Goal: Task Accomplishment & Management: Complete application form

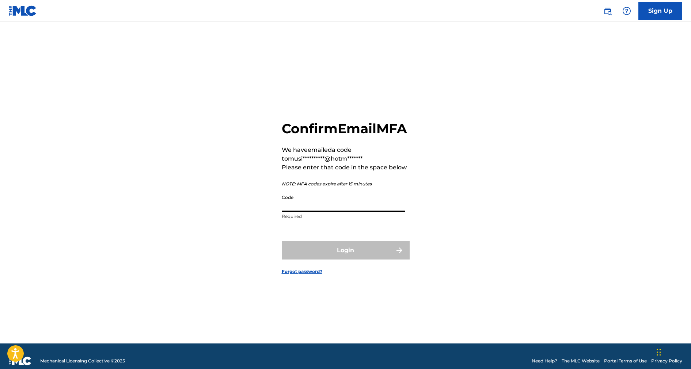
click at [308, 212] on input "Code" at bounding box center [344, 201] width 124 height 21
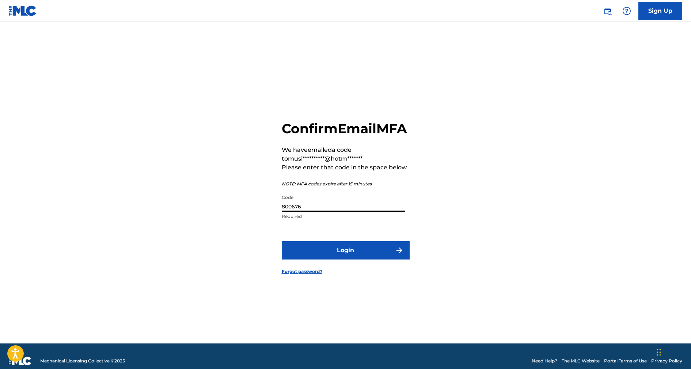
type input "800676"
click at [372, 258] on button "Login" at bounding box center [346, 251] width 128 height 18
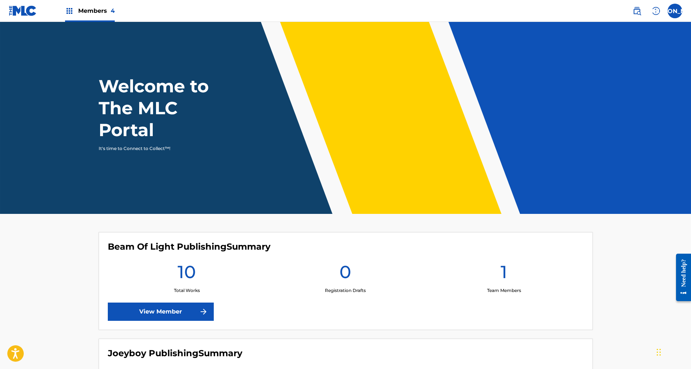
click at [69, 12] on img at bounding box center [69, 11] width 9 height 9
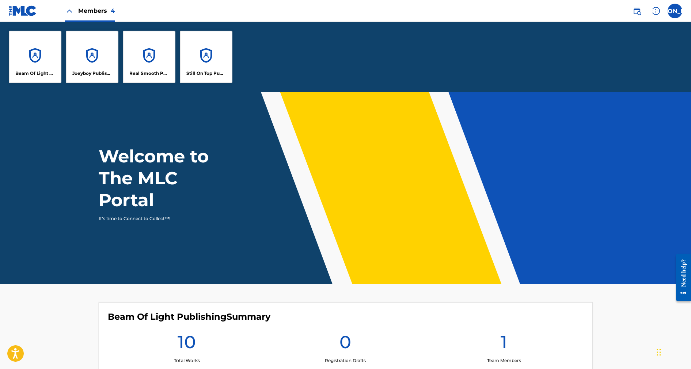
click at [97, 82] on div "Beam Of Light Publishing Joeyboy Publishing Real Smooth Publishing Still On Top…" at bounding box center [120, 57] width 241 height 70
click at [94, 70] on p "Joeyboy Publishing" at bounding box center [92, 73] width 40 height 7
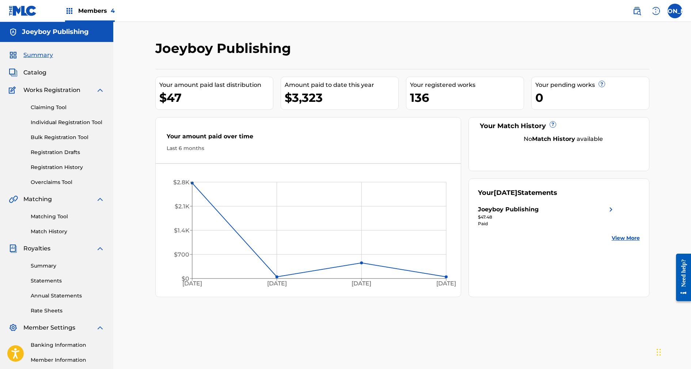
click at [50, 136] on link "Bulk Registration Tool" at bounding box center [68, 138] width 74 height 8
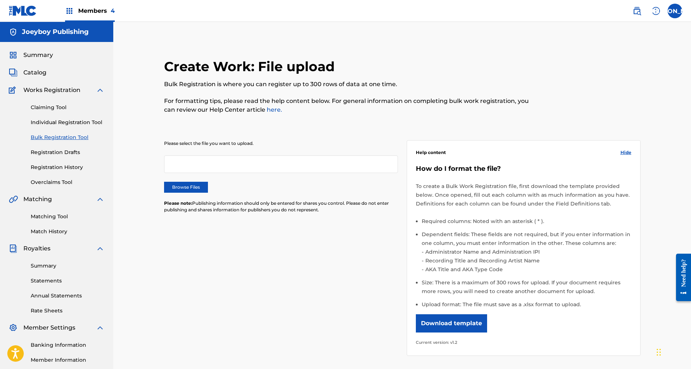
click at [175, 158] on div at bounding box center [281, 165] width 234 height 18
click at [182, 186] on label "Browse Files" at bounding box center [186, 187] width 44 height 11
click at [0, 0] on input "Browse Files" at bounding box center [0, 0] width 0 height 0
click at [174, 170] on div at bounding box center [281, 165] width 234 height 18
drag, startPoint x: 181, startPoint y: 164, endPoint x: 182, endPoint y: 172, distance: 8.5
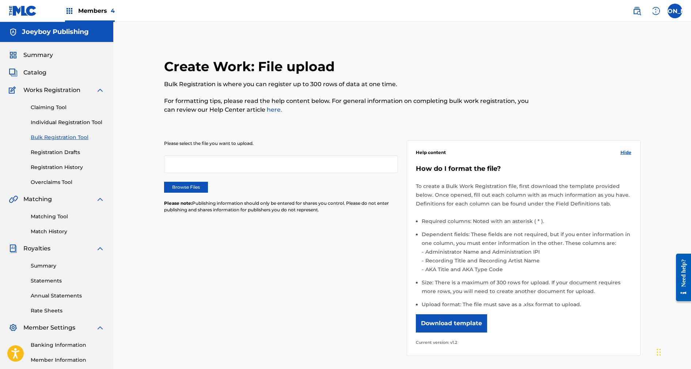
click at [181, 164] on div at bounding box center [281, 165] width 234 height 18
click at [186, 189] on label "Browse Files" at bounding box center [186, 187] width 44 height 11
click at [0, 0] on input "Browse Files" at bounding box center [0, 0] width 0 height 0
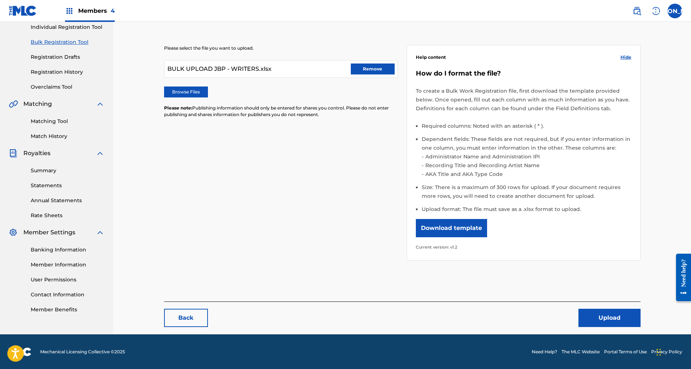
click at [590, 322] on button "Upload" at bounding box center [610, 318] width 62 height 18
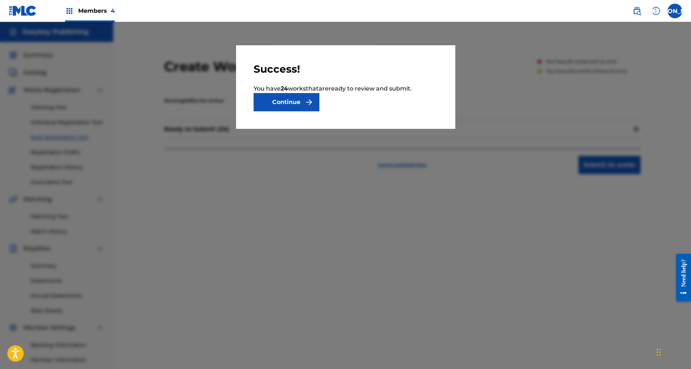
click at [264, 94] on button "Continue" at bounding box center [287, 102] width 66 height 18
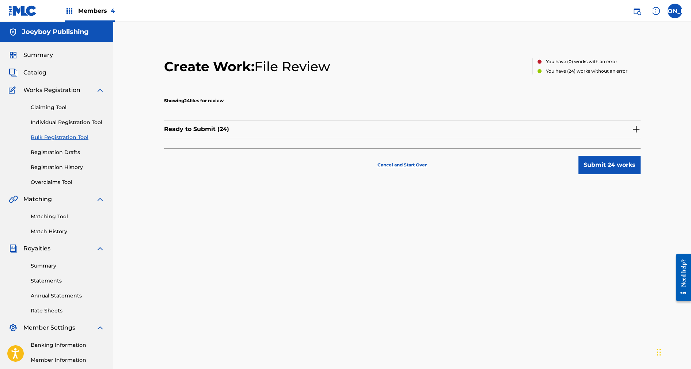
click at [587, 164] on button "Submit 24 works" at bounding box center [610, 165] width 62 height 18
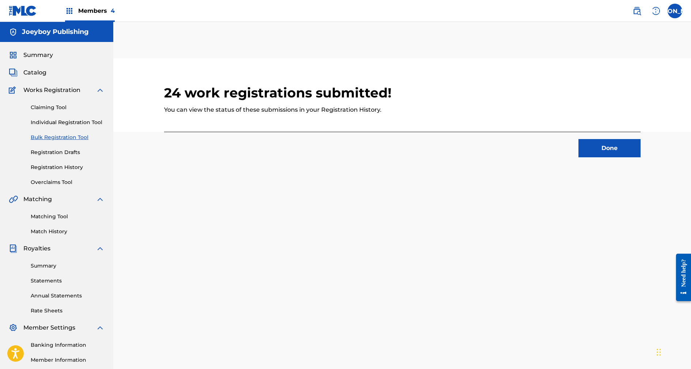
click at [607, 153] on button "Done" at bounding box center [610, 148] width 62 height 18
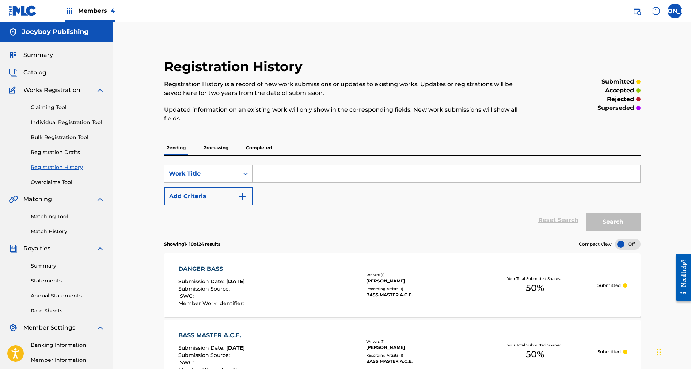
click at [217, 146] on p "Processing" at bounding box center [216, 147] width 30 height 15
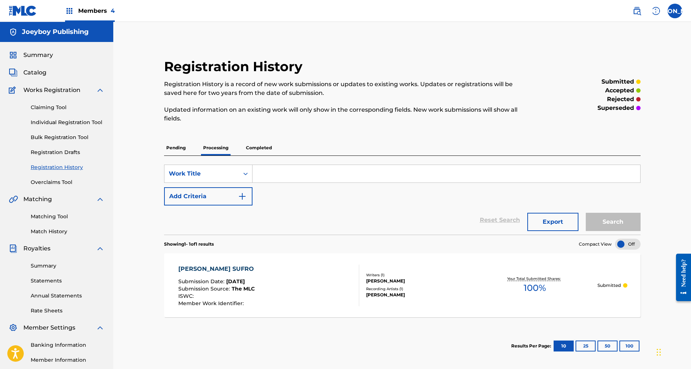
click at [258, 149] on p "Completed" at bounding box center [259, 147] width 30 height 15
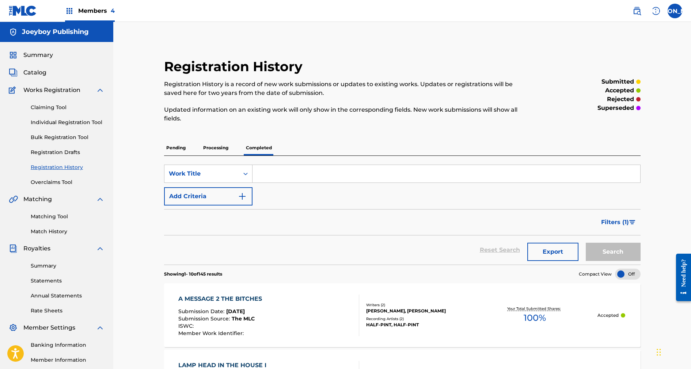
click at [69, 13] on img at bounding box center [69, 11] width 9 height 9
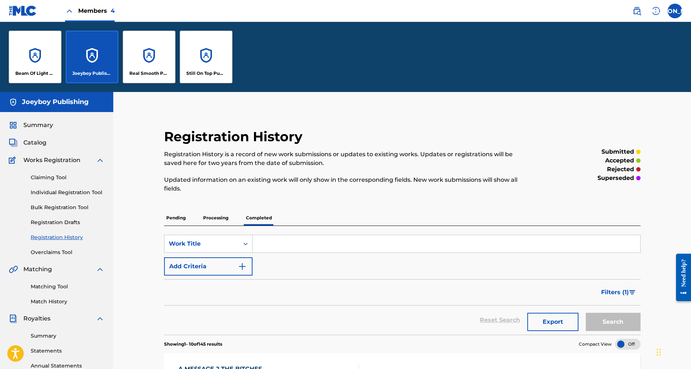
click at [72, 8] on img at bounding box center [69, 11] width 9 height 9
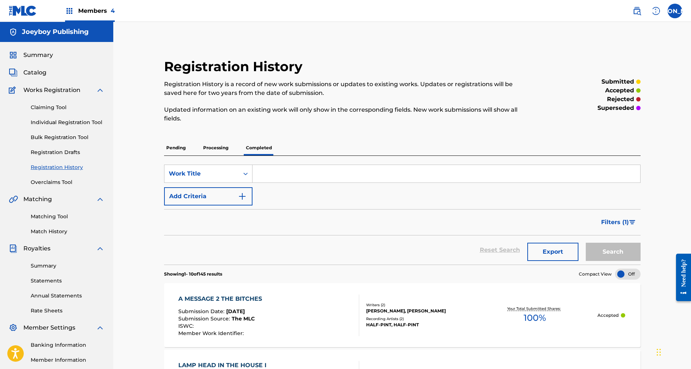
click at [69, 11] on img at bounding box center [69, 11] width 9 height 9
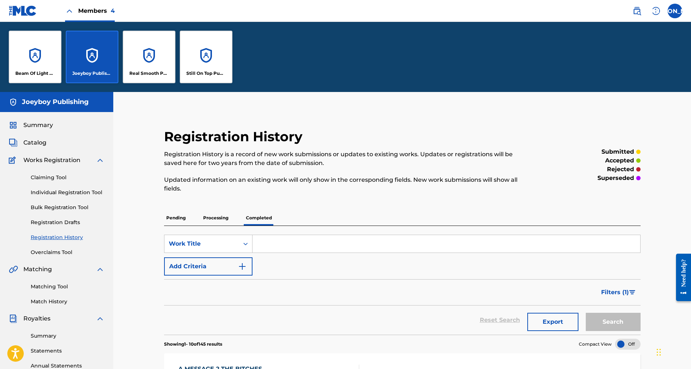
click at [69, 11] on img at bounding box center [69, 11] width 9 height 9
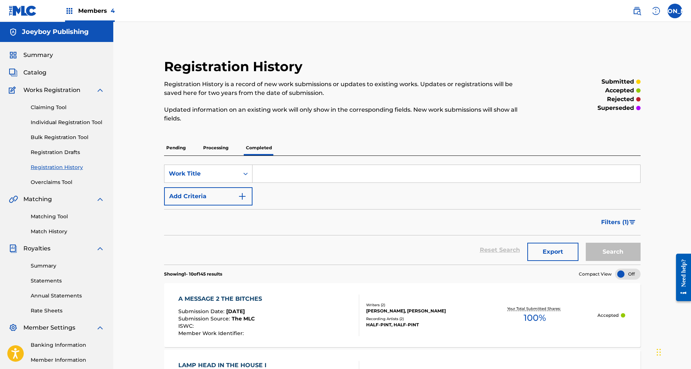
click at [69, 11] on img at bounding box center [69, 11] width 9 height 9
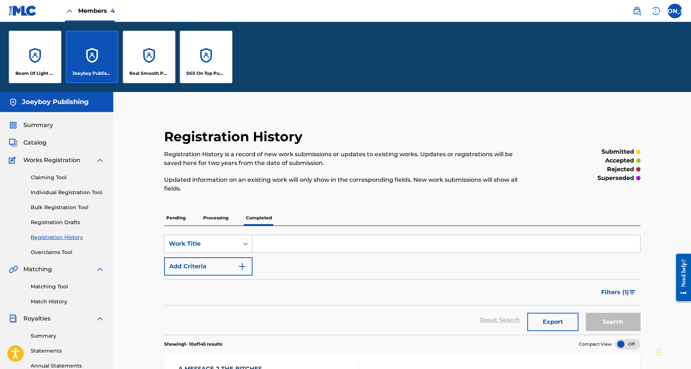
click at [89, 67] on div "Joeyboy Publishing" at bounding box center [92, 57] width 53 height 53
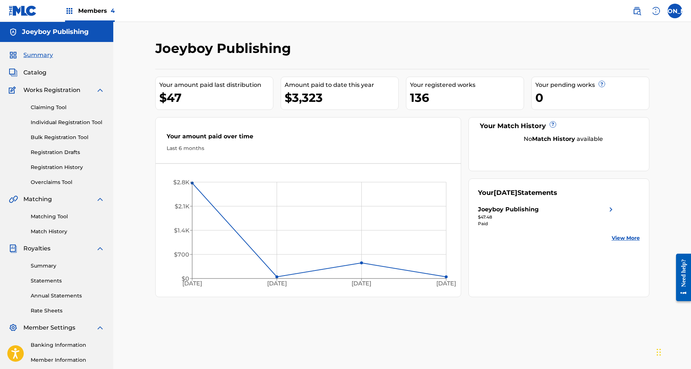
click at [68, 137] on link "Bulk Registration Tool" at bounding box center [68, 138] width 74 height 8
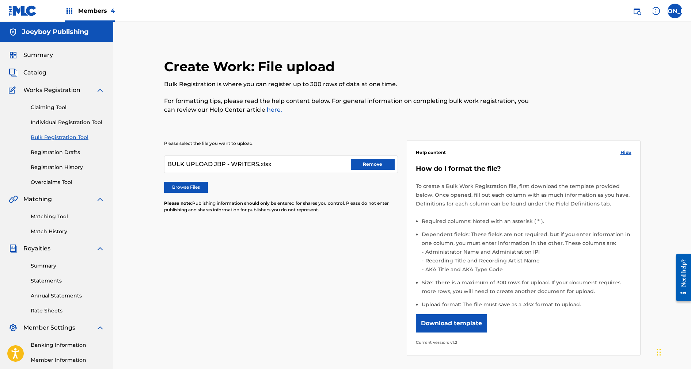
click at [364, 166] on button "Remove" at bounding box center [373, 164] width 44 height 11
drag, startPoint x: 360, startPoint y: 269, endPoint x: 355, endPoint y: 266, distance: 5.3
click at [358, 269] on div "Please select the file you want to upload. Browse Files Please note: Publishing…" at bounding box center [402, 244] width 477 height 242
click at [294, 242] on div "Please select the file you want to upload. Browse Files Please note: Publishing…" at bounding box center [402, 244] width 477 height 242
click at [229, 162] on div at bounding box center [281, 165] width 234 height 18
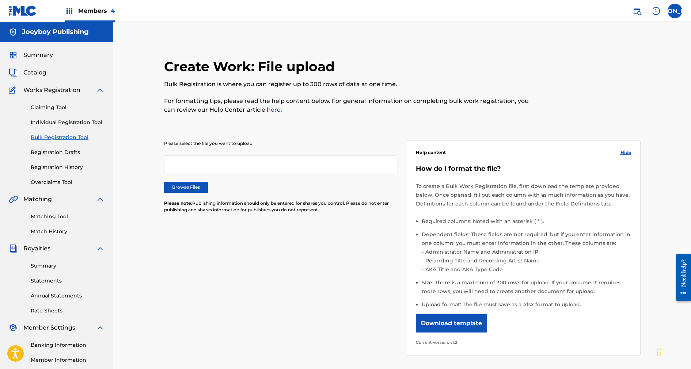
click at [188, 183] on label "Browse Files" at bounding box center [186, 187] width 44 height 11
click at [0, 0] on input "Browse Files" at bounding box center [0, 0] width 0 height 0
click at [204, 184] on label "Browse Files" at bounding box center [186, 187] width 44 height 11
click at [0, 0] on input "Browse Files" at bounding box center [0, 0] width 0 height 0
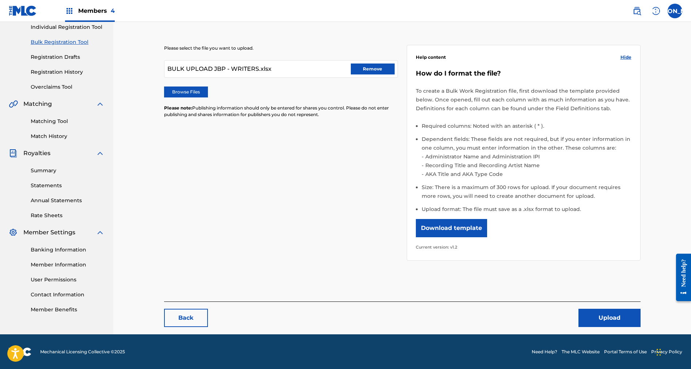
click at [620, 315] on button "Upload" at bounding box center [610, 318] width 62 height 18
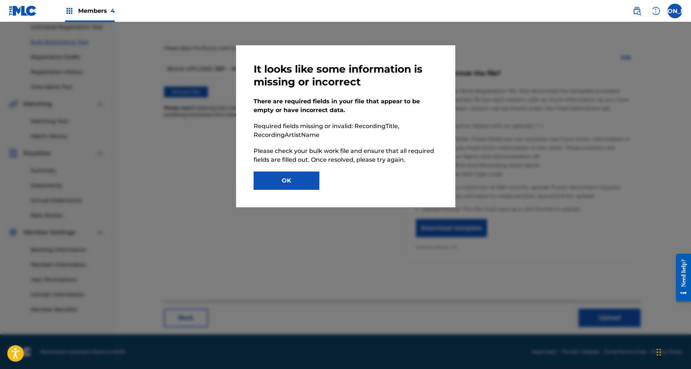
drag, startPoint x: 288, startPoint y: 177, endPoint x: 294, endPoint y: 178, distance: 6.3
click at [289, 176] on button "OK" at bounding box center [287, 181] width 66 height 18
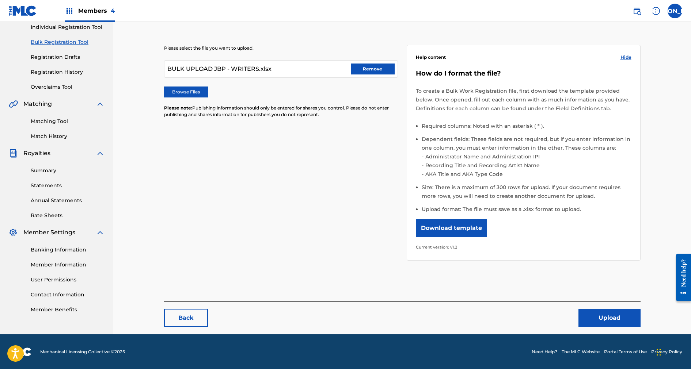
click at [361, 66] on button "Remove" at bounding box center [373, 69] width 44 height 11
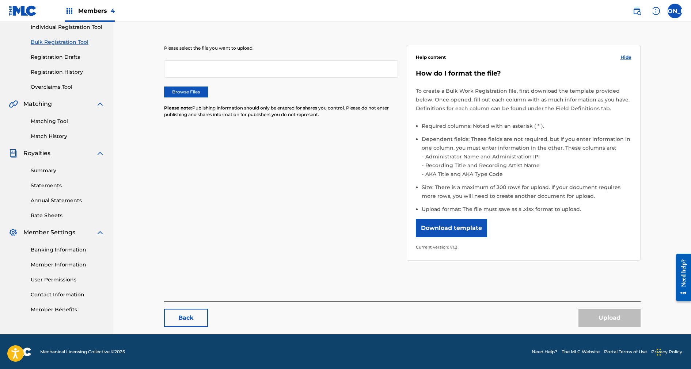
click at [214, 72] on div at bounding box center [281, 69] width 234 height 18
click at [206, 65] on div at bounding box center [281, 69] width 234 height 18
click at [186, 87] on label "Browse Files" at bounding box center [186, 92] width 44 height 11
click at [0, 0] on input "Browse Files" at bounding box center [0, 0] width 0 height 0
drag, startPoint x: 394, startPoint y: 282, endPoint x: 387, endPoint y: 277, distance: 8.5
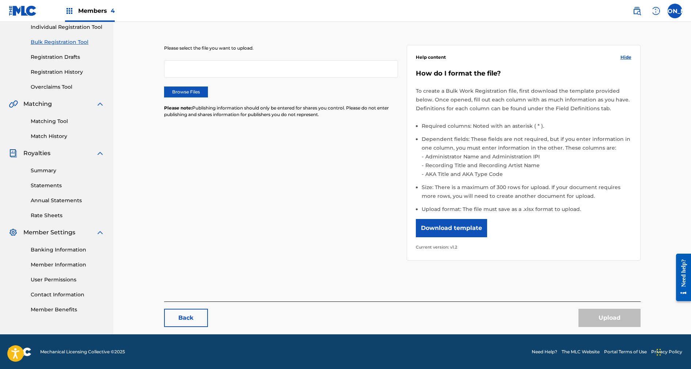
click at [389, 280] on div "Please select the file you want to upload. Browse Files Please note: Publishing…" at bounding box center [402, 164] width 477 height 274
click at [190, 74] on div at bounding box center [281, 69] width 234 height 18
click at [186, 92] on label "Browse Files" at bounding box center [186, 92] width 44 height 11
click at [0, 0] on input "Browse Files" at bounding box center [0, 0] width 0 height 0
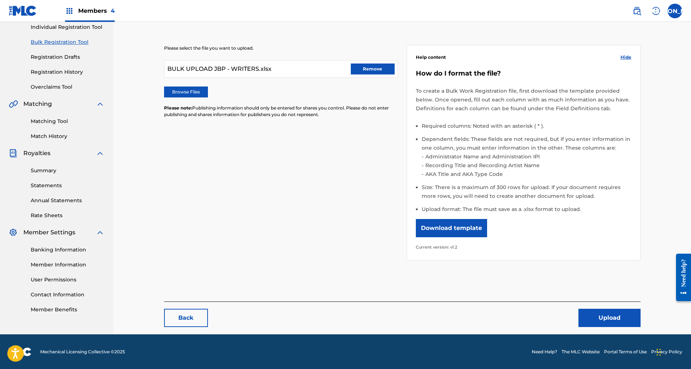
click at [600, 318] on button "Upload" at bounding box center [610, 318] width 62 height 18
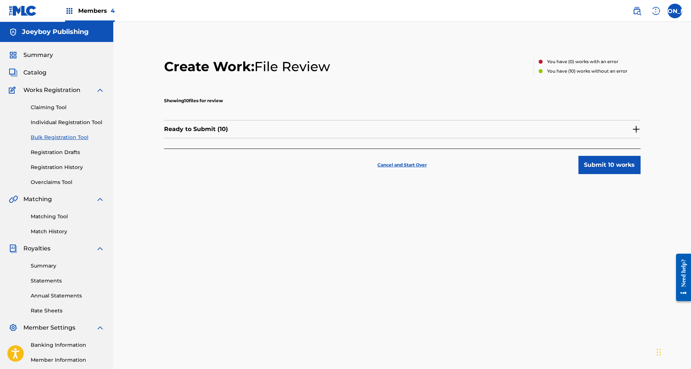
click at [592, 169] on button "Submit 10 works" at bounding box center [610, 165] width 62 height 18
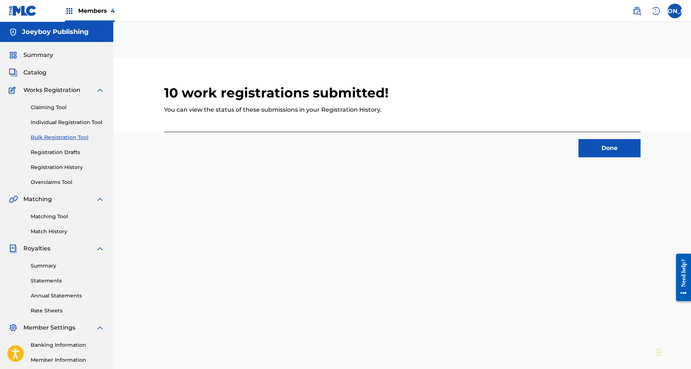
click at [592, 147] on button "Done" at bounding box center [610, 148] width 62 height 18
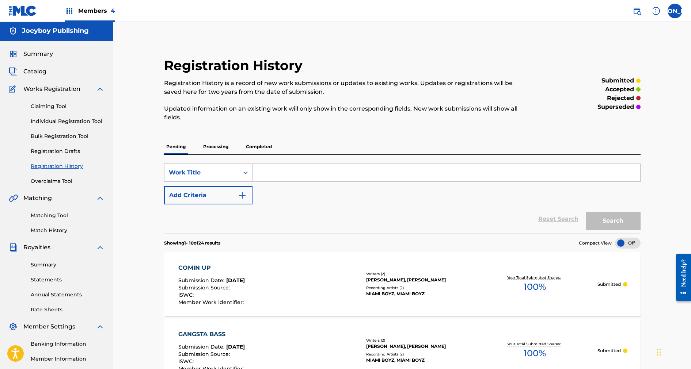
scroll to position [1, 0]
click at [69, 11] on img at bounding box center [69, 11] width 9 height 9
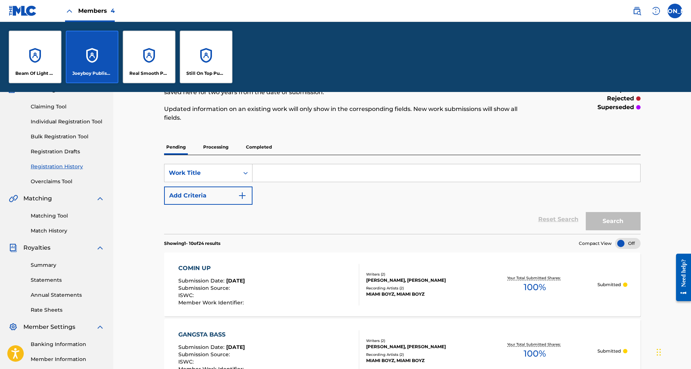
click at [210, 53] on div "Still On Top Publishing" at bounding box center [206, 57] width 53 height 53
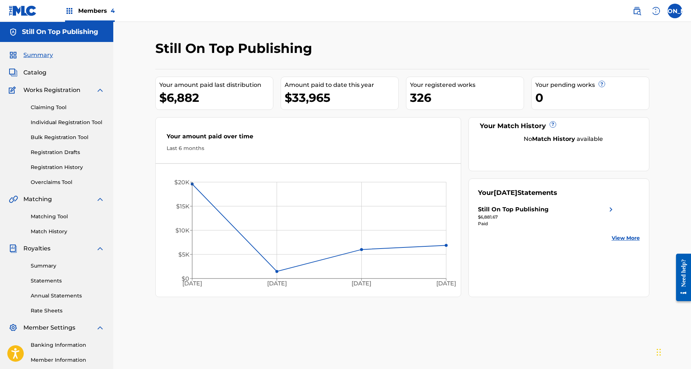
click at [52, 137] on link "Bulk Registration Tool" at bounding box center [68, 138] width 74 height 8
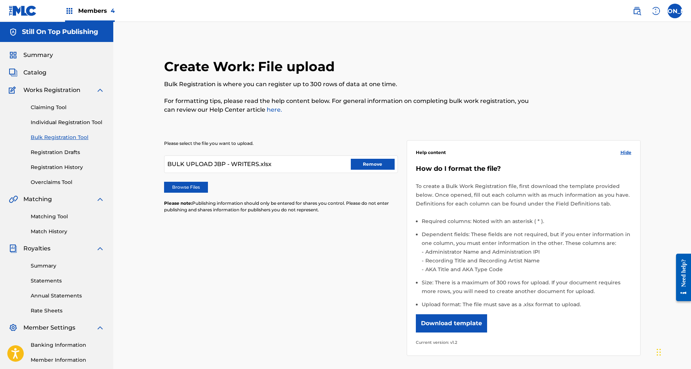
click at [371, 161] on button "Remove" at bounding box center [373, 164] width 44 height 11
drag, startPoint x: 299, startPoint y: 296, endPoint x: 281, endPoint y: 278, distance: 24.6
click at [297, 295] on div "Please select the file you want to upload. Browse Files Please note: Publishing…" at bounding box center [402, 244] width 477 height 242
click at [209, 159] on div at bounding box center [281, 165] width 234 height 18
click at [208, 163] on div at bounding box center [281, 165] width 234 height 18
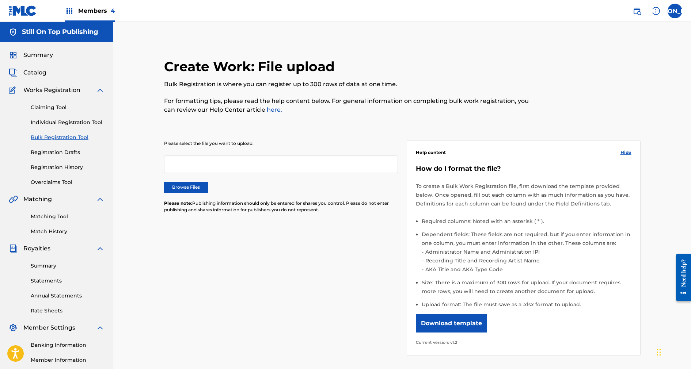
click at [187, 187] on label "Browse Files" at bounding box center [186, 187] width 44 height 11
click at [0, 0] on input "Browse Files" at bounding box center [0, 0] width 0 height 0
drag, startPoint x: 183, startPoint y: 171, endPoint x: 185, endPoint y: 175, distance: 5.2
click at [183, 171] on div at bounding box center [281, 165] width 234 height 18
click at [186, 189] on label "Browse Files" at bounding box center [186, 187] width 44 height 11
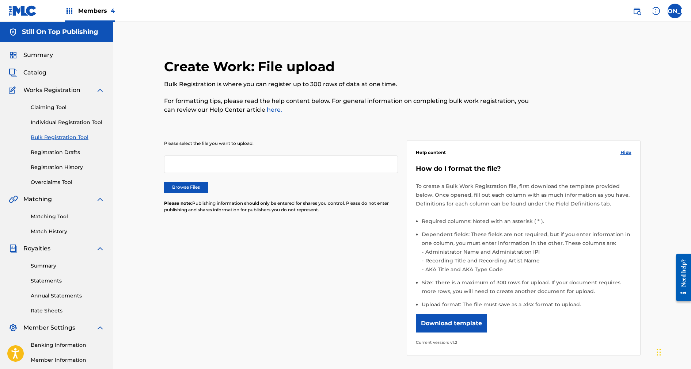
click at [0, 0] on input "Browse Files" at bounding box center [0, 0] width 0 height 0
click at [204, 172] on div at bounding box center [281, 165] width 234 height 18
click at [193, 184] on label "Browse Files" at bounding box center [186, 187] width 44 height 11
click at [0, 0] on input "Browse Files" at bounding box center [0, 0] width 0 height 0
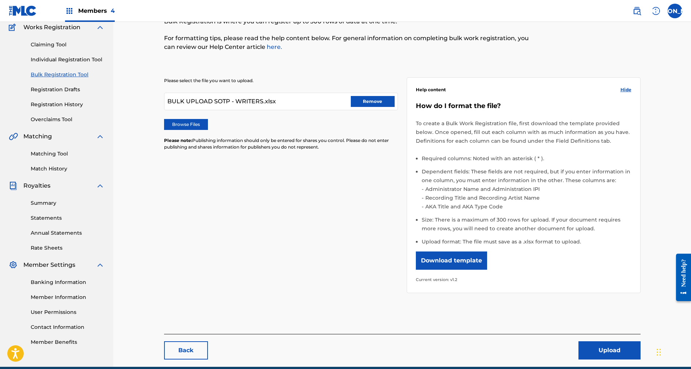
scroll to position [95, 0]
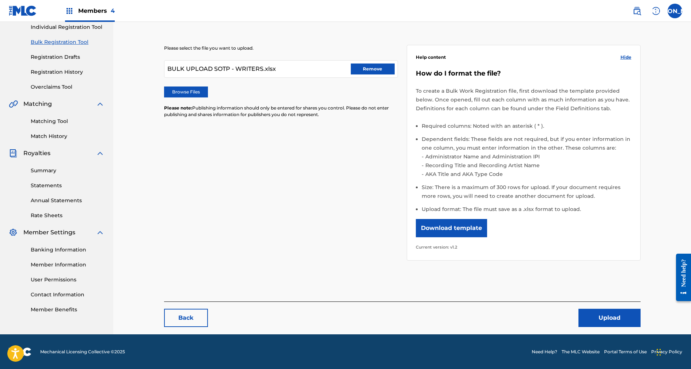
click at [616, 321] on button "Upload" at bounding box center [610, 318] width 62 height 18
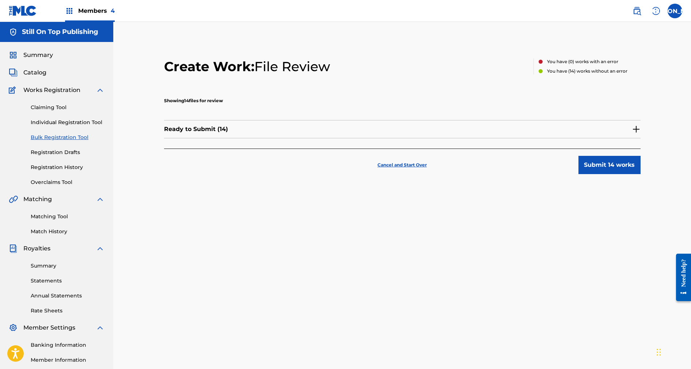
click at [603, 169] on button "Submit 14 works" at bounding box center [610, 165] width 62 height 18
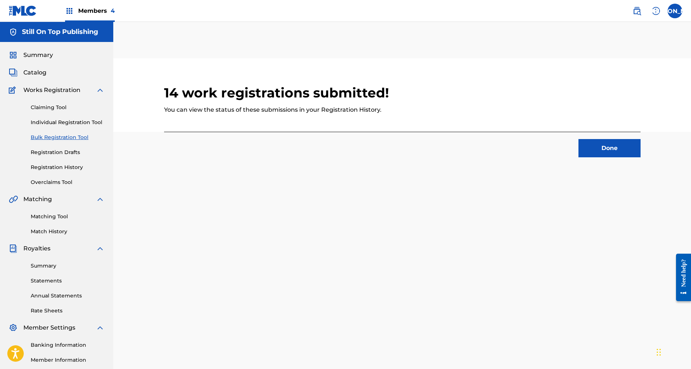
click at [598, 152] on button "Done" at bounding box center [610, 148] width 62 height 18
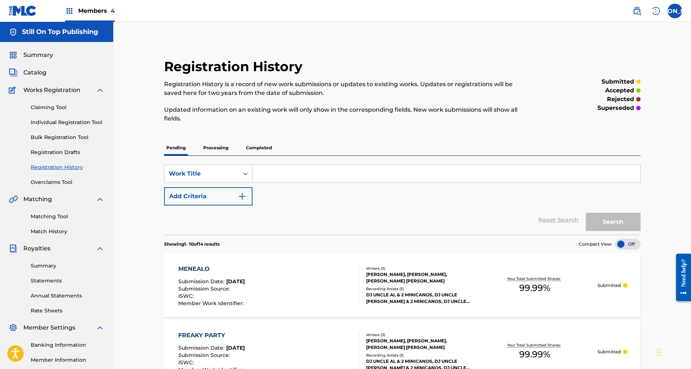
click at [64, 12] on div "Members 4" at bounding box center [62, 11] width 106 height 22
click at [69, 11] on img at bounding box center [69, 11] width 9 height 9
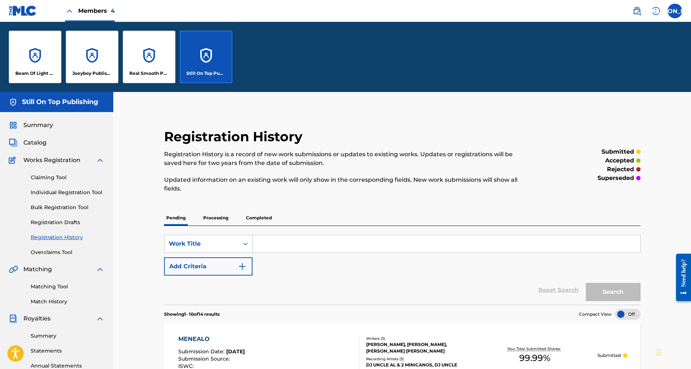
click at [673, 11] on label at bounding box center [675, 11] width 15 height 15
click at [675, 11] on input "JA [PERSON_NAME] [EMAIL_ADDRESS][DOMAIN_NAME] Notification Preferences Profile …" at bounding box center [675, 11] width 0 height 0
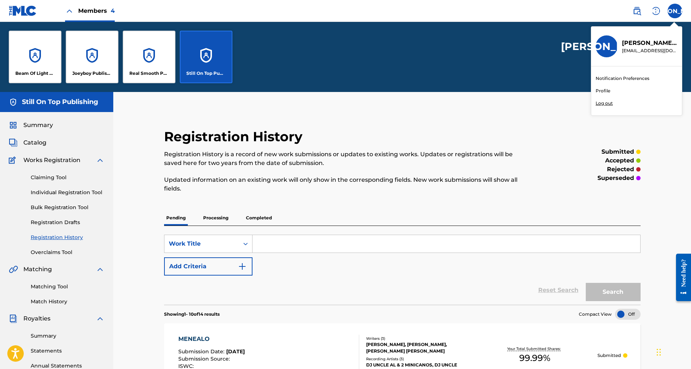
click at [602, 102] on p "Log out" at bounding box center [604, 103] width 17 height 7
click at [675, 11] on input "JA [PERSON_NAME] [EMAIL_ADDRESS][DOMAIN_NAME] Notification Preferences Profile …" at bounding box center [675, 11] width 0 height 0
